Goal: Register for event/course

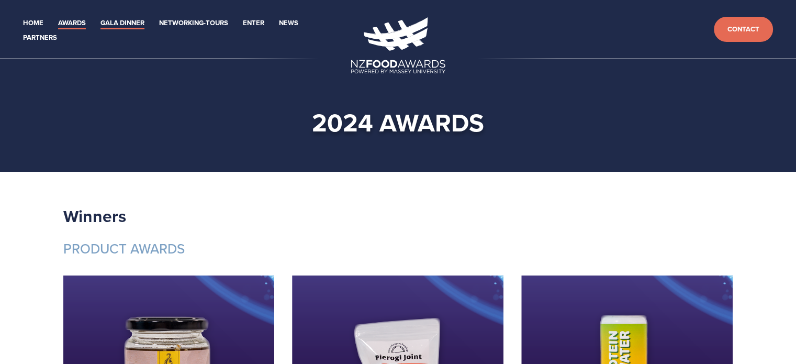
click at [120, 22] on link "Gala Dinner" at bounding box center [122, 23] width 44 height 12
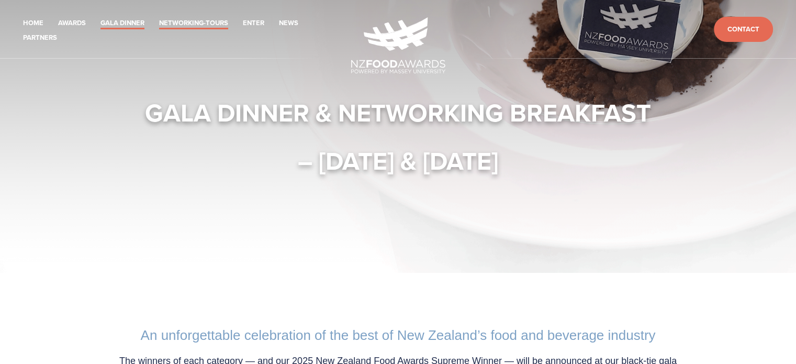
click at [199, 25] on link "Networking-Tours" at bounding box center [193, 23] width 69 height 12
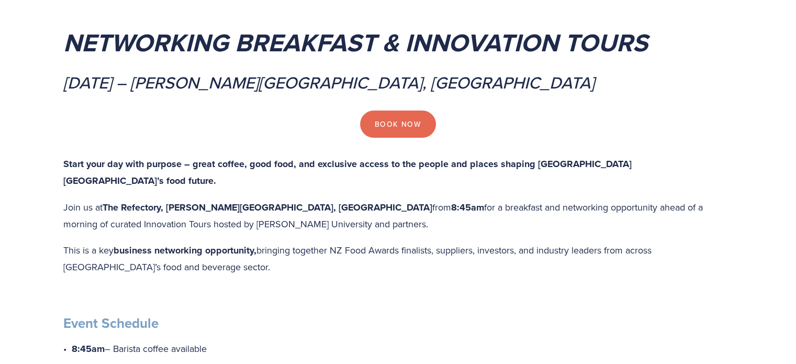
scroll to position [209, 0]
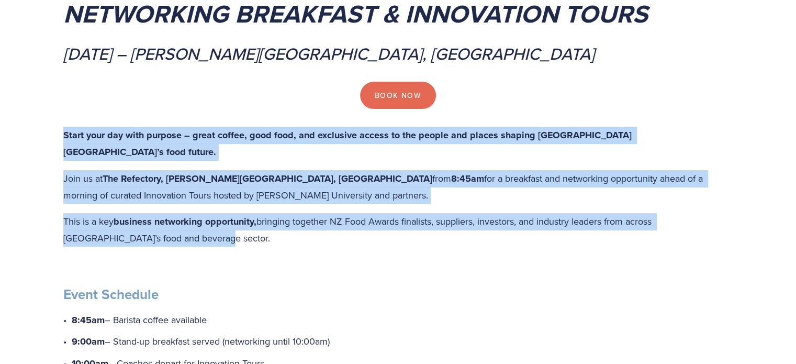
drag, startPoint x: 168, startPoint y: 223, endPoint x: 51, endPoint y: 140, distance: 143.7
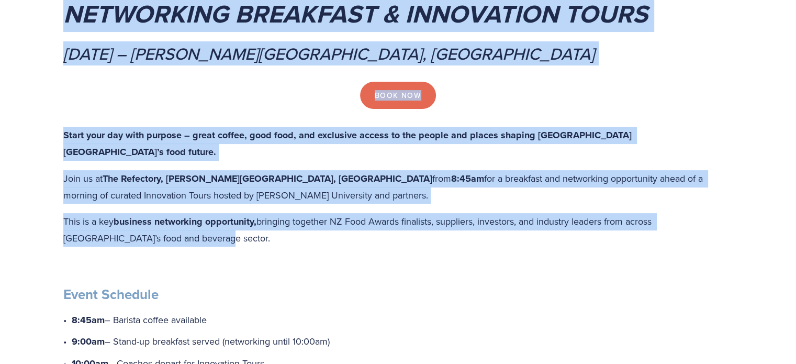
drag, startPoint x: 69, startPoint y: 9, endPoint x: 267, endPoint y: 225, distance: 292.9
copy div "Networking Breakfast & Innovation Tours [DATE] – [PERSON_NAME][GEOGRAPHIC_DATA]…"
